Goal: Check status: Check status

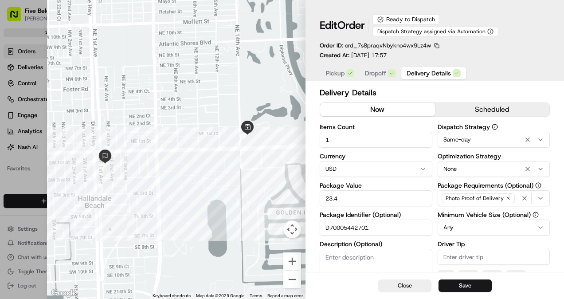
scroll to position [230, 0]
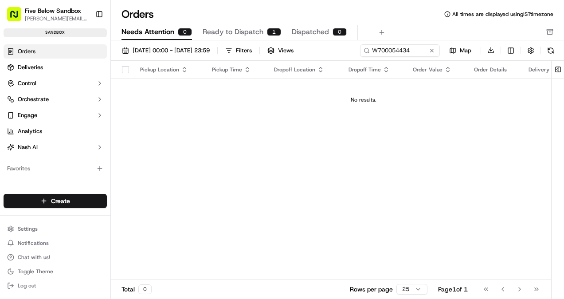
click at [204, 106] on td "No results." at bounding box center [363, 99] width 505 height 43
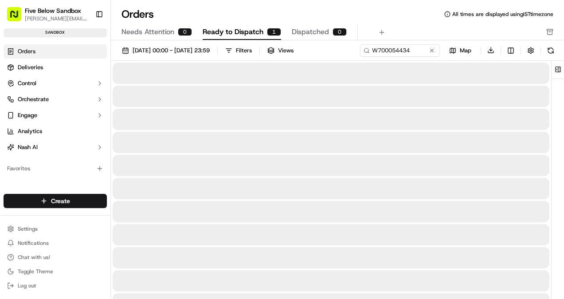
drag, startPoint x: 254, startPoint y: 30, endPoint x: 249, endPoint y: 44, distance: 14.6
click at [254, 30] on span "Ready to Dispatch" at bounding box center [233, 32] width 61 height 11
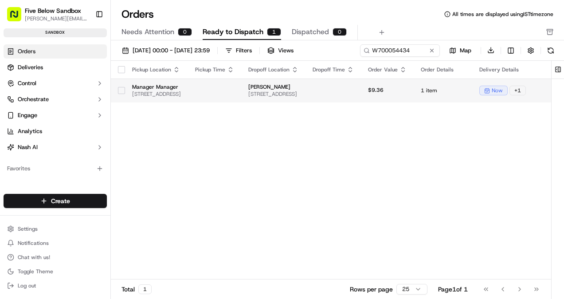
click at [181, 93] on span "[STREET_ADDRESS]" at bounding box center [156, 93] width 49 height 7
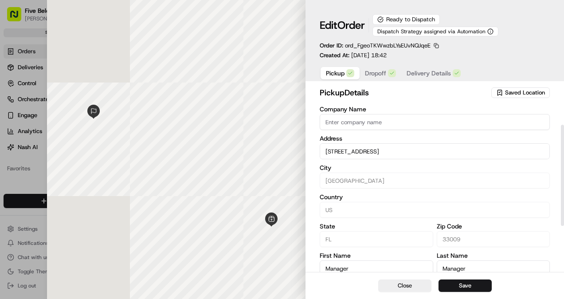
scroll to position [160, 0]
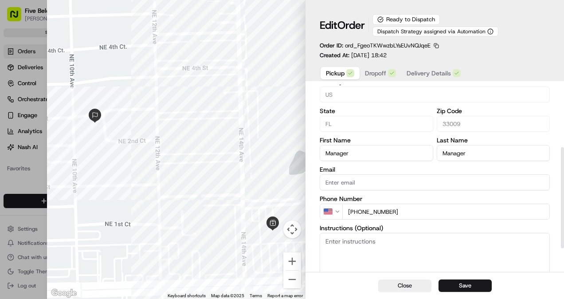
drag, startPoint x: 419, startPoint y: 70, endPoint x: 418, endPoint y: 78, distance: 8.4
click at [419, 70] on span "Delivery Details" at bounding box center [428, 73] width 44 height 9
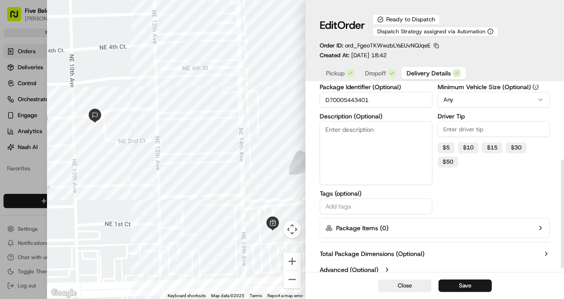
scroll to position [134, 0]
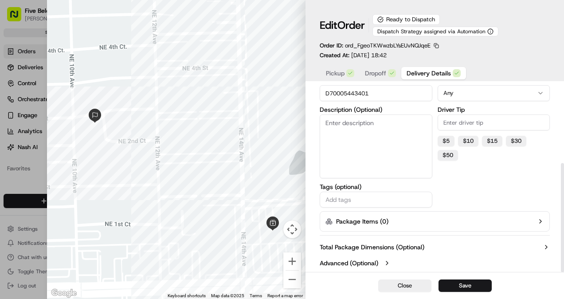
click at [344, 259] on label "Advanced (Optional)" at bounding box center [349, 262] width 59 height 9
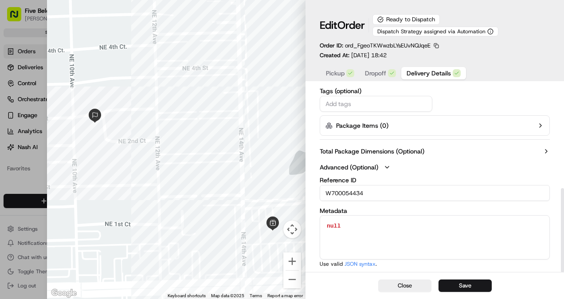
click at [350, 187] on input "W700054434" at bounding box center [435, 193] width 230 height 16
click at [418, 285] on button "Close" at bounding box center [404, 285] width 53 height 12
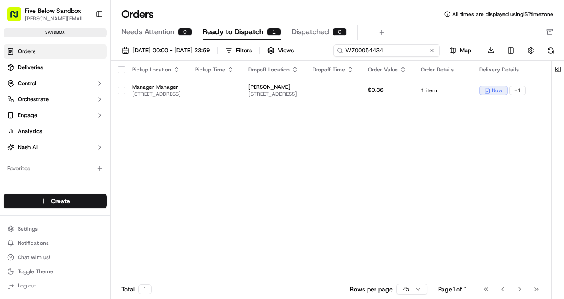
click at [391, 53] on input "W700054434" at bounding box center [386, 50] width 106 height 12
click at [391, 53] on div "01/09/2025 00:00 - 30/09/2025 23:59 Filters Views W700054434 Map Download" at bounding box center [337, 52] width 453 height 17
click at [391, 53] on input "W700054434" at bounding box center [386, 50] width 106 height 12
paste input "27"
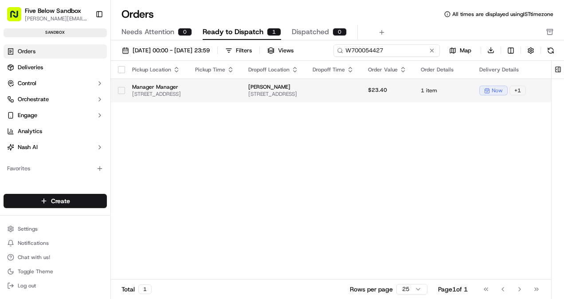
type input "W700054427"
click at [225, 109] on div "Pickup Location Pickup Time Dropoff Location Dropoff Time Order Value Order Det…" at bounding box center [400, 170] width 578 height 219
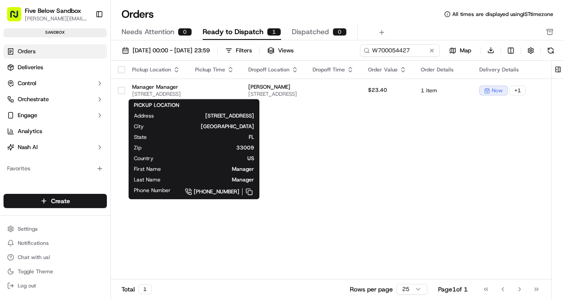
click at [379, 190] on div "Pickup Location Pickup Time Dropoff Location Dropoff Time Order Value Order Det…" at bounding box center [400, 170] width 578 height 219
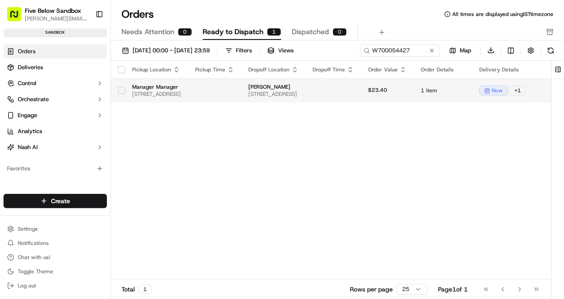
click at [188, 98] on td "Manager Manager 1405 E Hallandale Beach Blvd, Hallandale Beach, FL 33009, USA" at bounding box center [156, 90] width 63 height 24
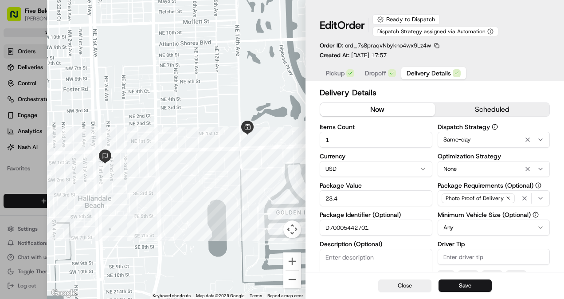
click at [353, 228] on input "D70005442701" at bounding box center [376, 227] width 113 height 16
